Goal: Task Accomplishment & Management: Manage account settings

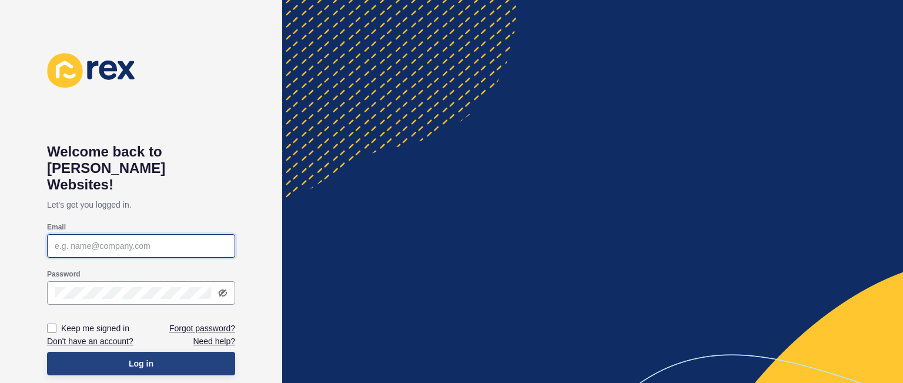
type input "[PERSON_NAME][EMAIL_ADDRESS][DOMAIN_NAME]"
click at [175, 352] on button "Log in" at bounding box center [141, 364] width 188 height 24
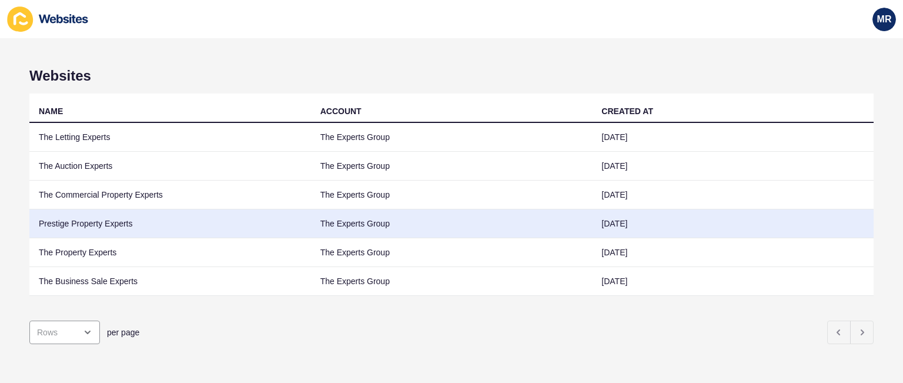
click at [111, 228] on td "Prestige Property Experts" at bounding box center [170, 223] width 282 height 29
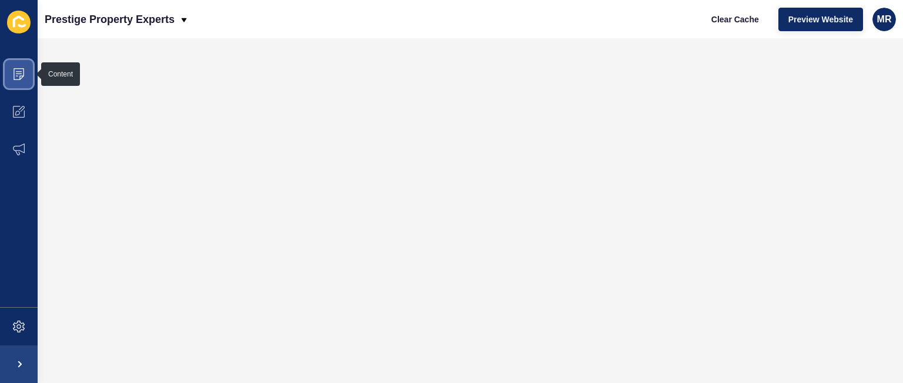
click at [25, 75] on span at bounding box center [19, 74] width 38 height 38
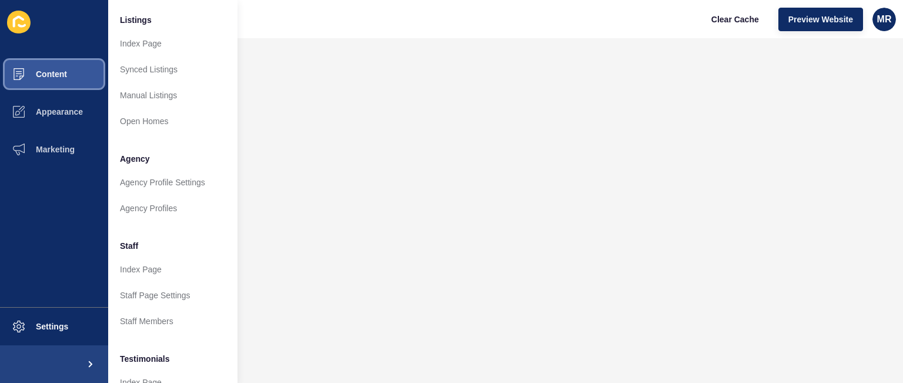
scroll to position [163, 0]
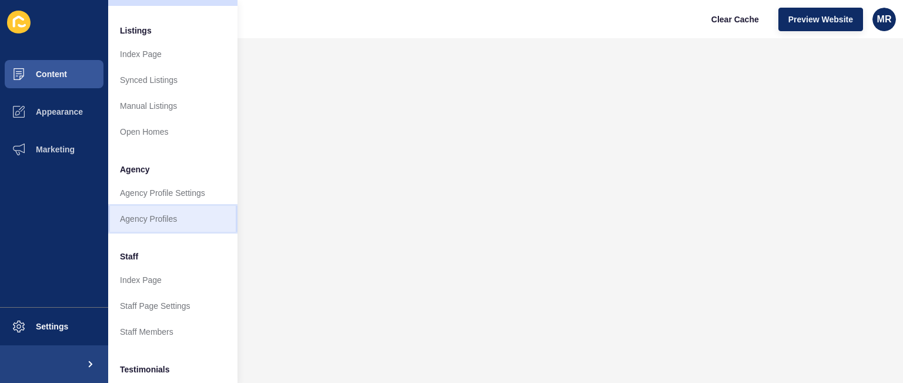
click at [185, 212] on link "Agency Profiles" at bounding box center [172, 219] width 129 height 26
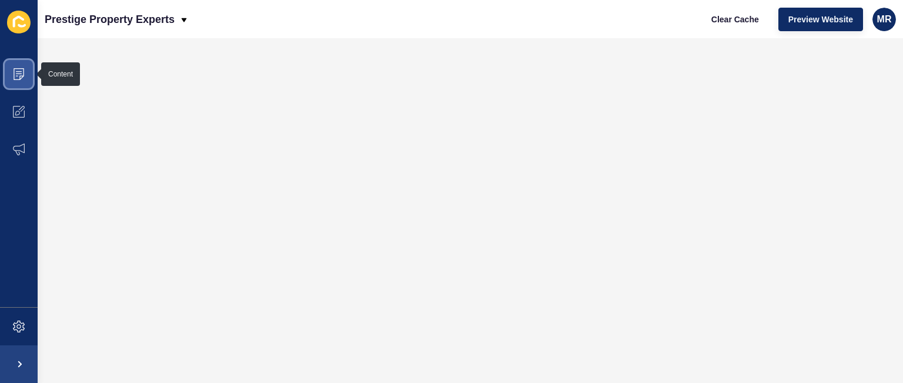
click at [18, 59] on span at bounding box center [19, 74] width 38 height 38
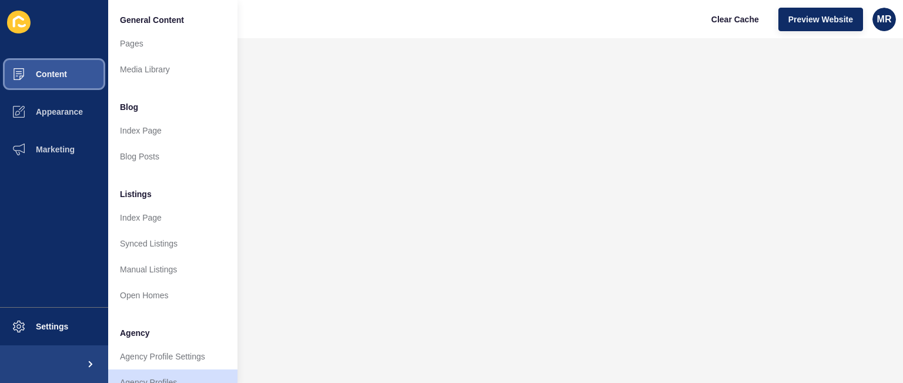
scroll to position [315, 0]
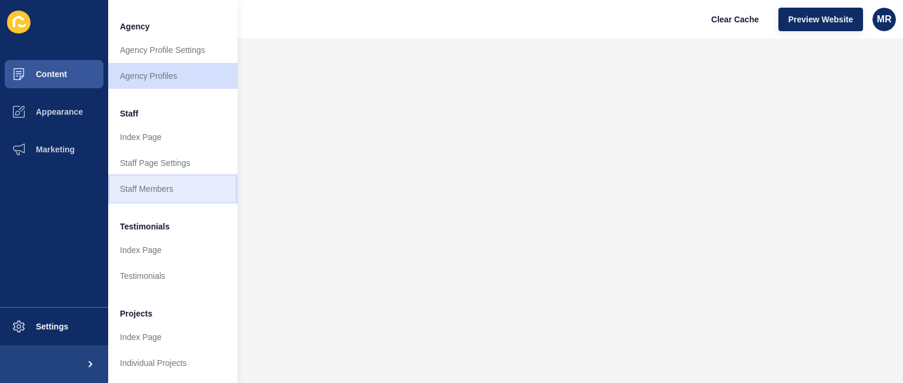
click at [188, 176] on link "Staff Members" at bounding box center [172, 189] width 129 height 26
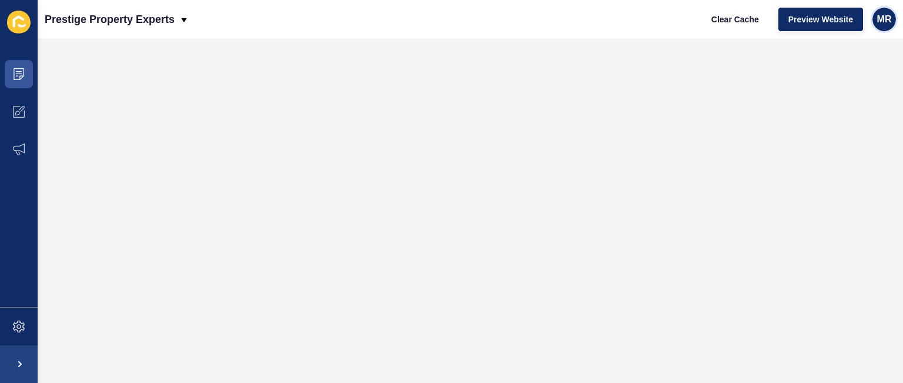
click at [882, 17] on span "MR" at bounding box center [884, 20] width 15 height 12
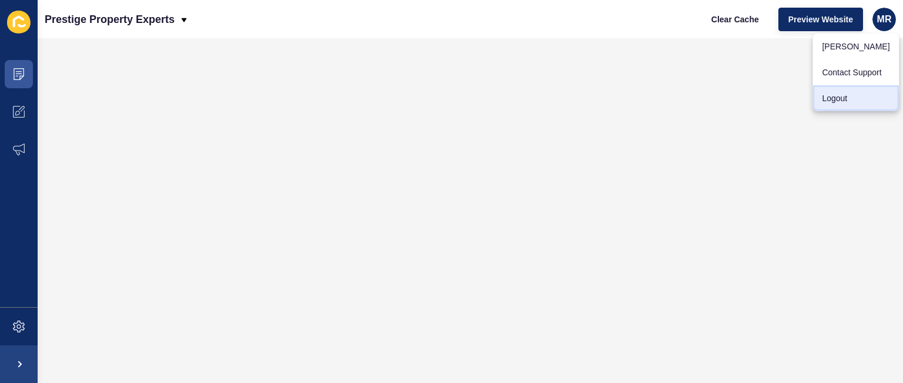
click at [857, 101] on link "Logout" at bounding box center [856, 98] width 86 height 26
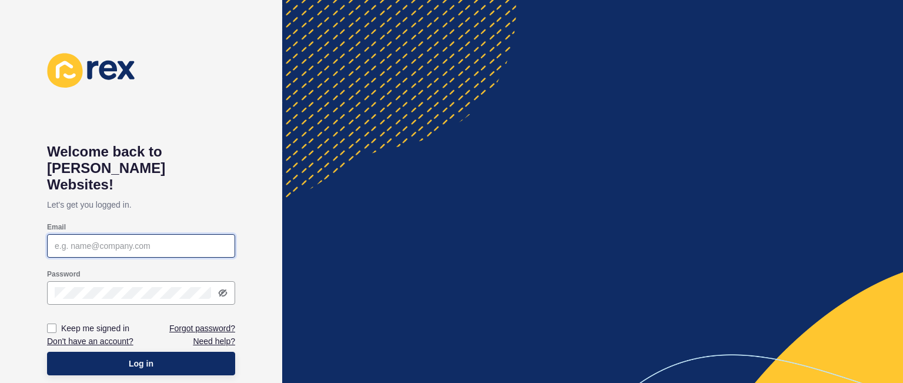
type input "michelle@thepropertyexperts.co.uk"
